Goal: Navigation & Orientation: Find specific page/section

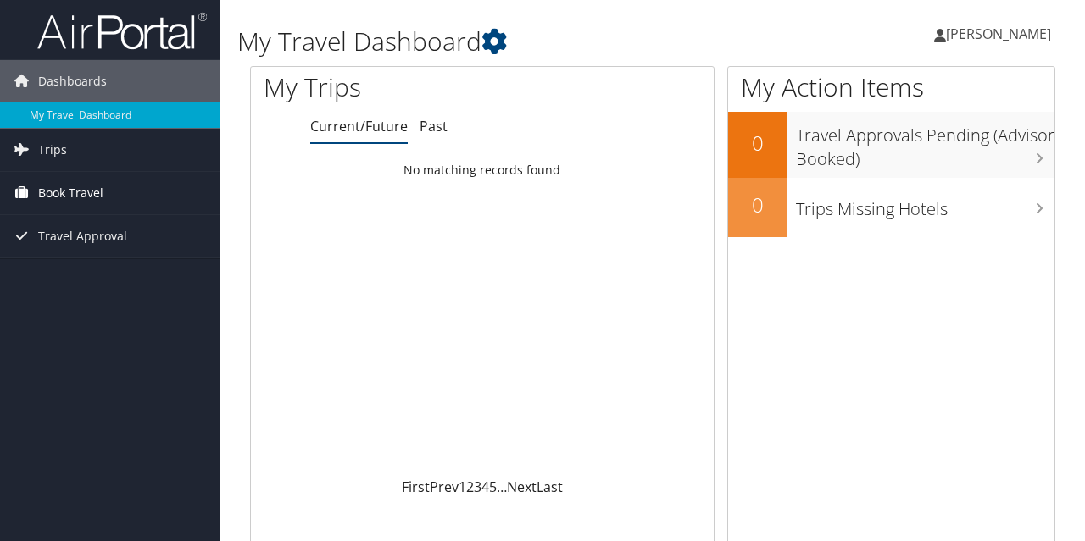
click at [68, 191] on span "Book Travel" at bounding box center [70, 193] width 65 height 42
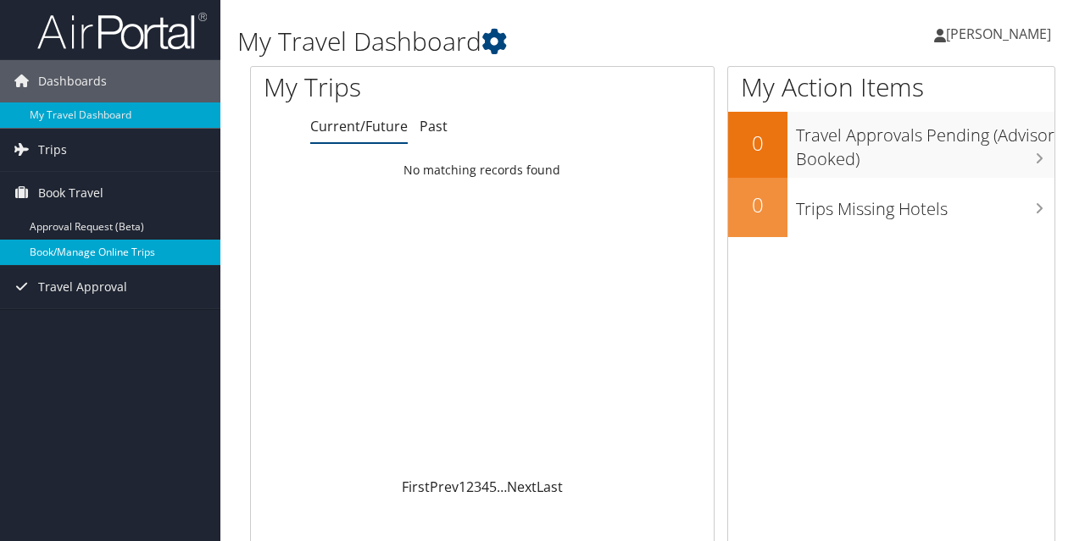
click at [61, 247] on link "Book/Manage Online Trips" at bounding box center [110, 252] width 220 height 25
click at [57, 149] on span "Trips" at bounding box center [52, 150] width 29 height 42
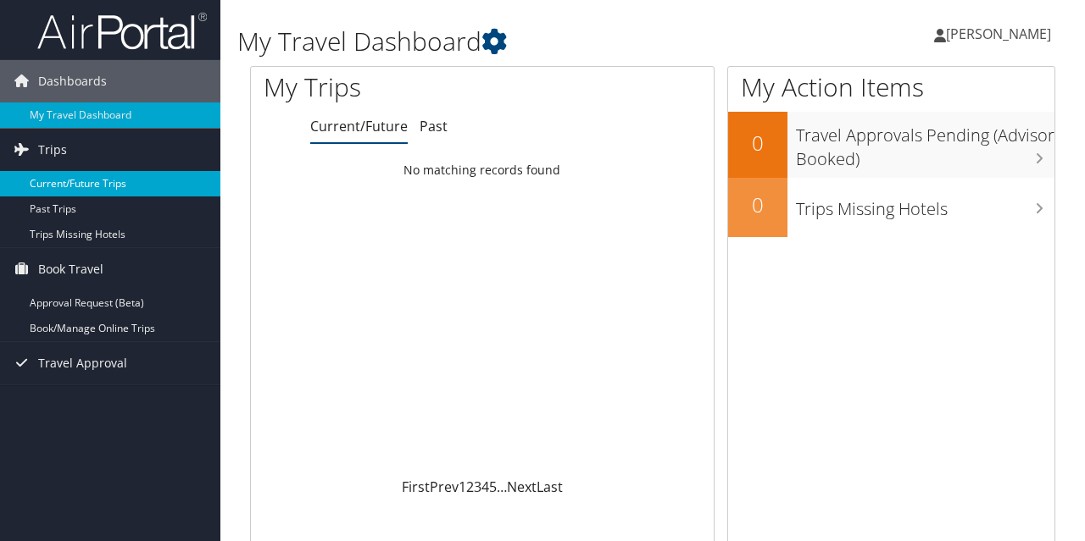
click at [57, 191] on link "Current/Future Trips" at bounding box center [110, 183] width 220 height 25
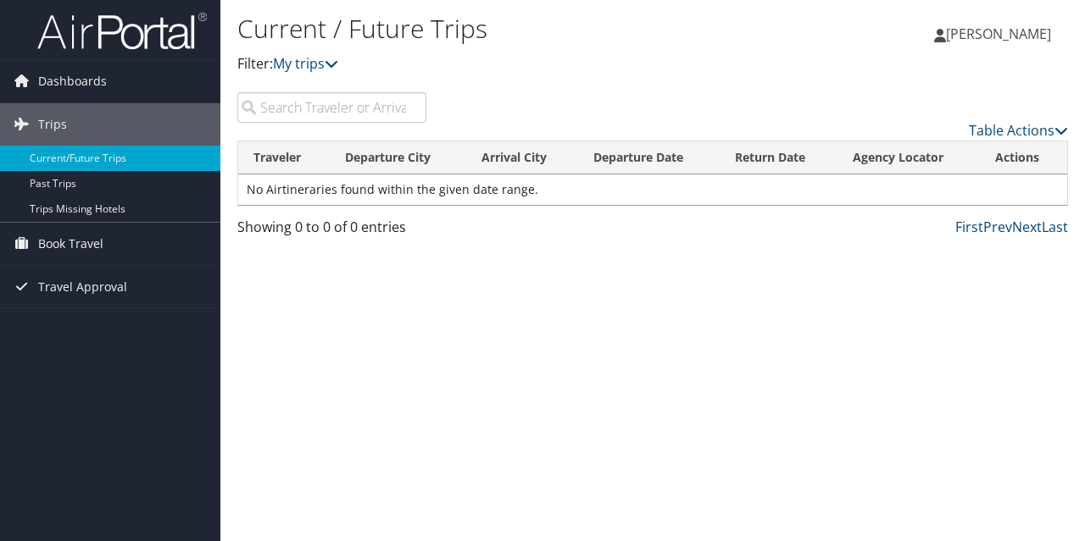
click at [341, 104] on input "search" at bounding box center [331, 107] width 189 height 31
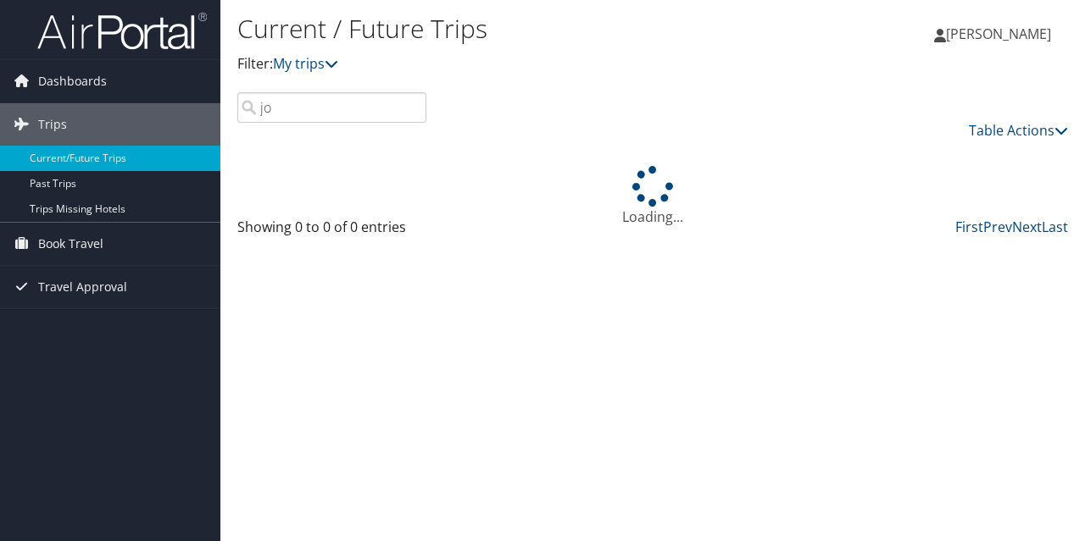
type input "j"
type input "b"
click at [77, 211] on link "Trips Missing Hotels" at bounding box center [110, 209] width 220 height 25
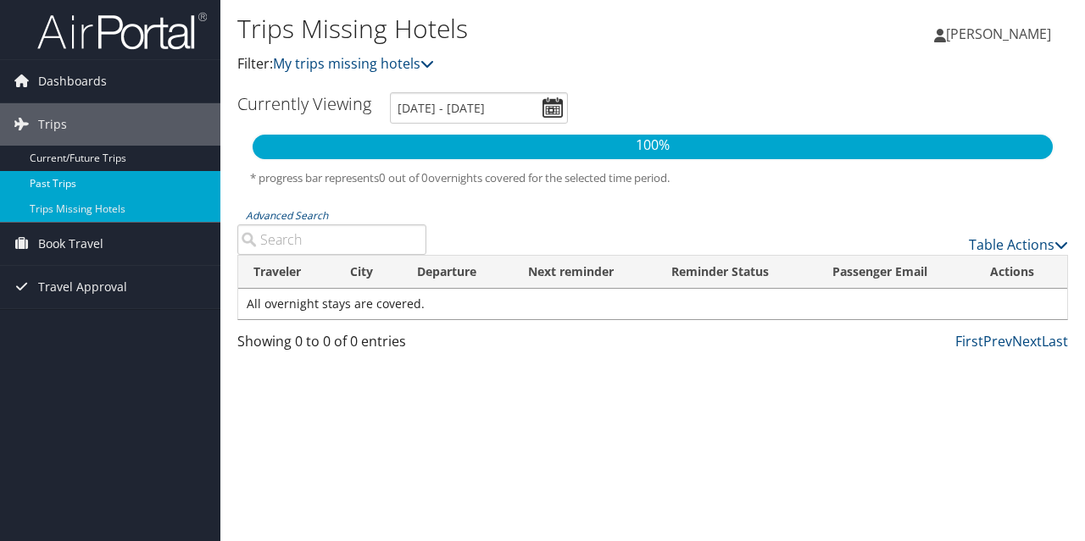
click at [71, 189] on link "Past Trips" at bounding box center [110, 183] width 220 height 25
